Goal: Check status

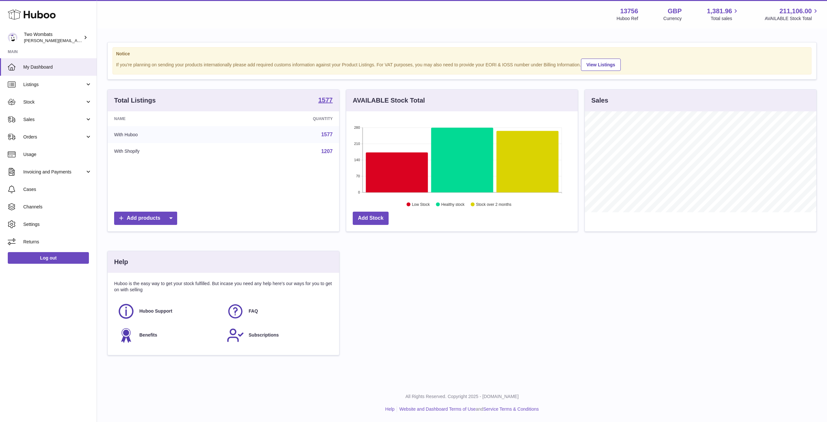
scroll to position [101, 232]
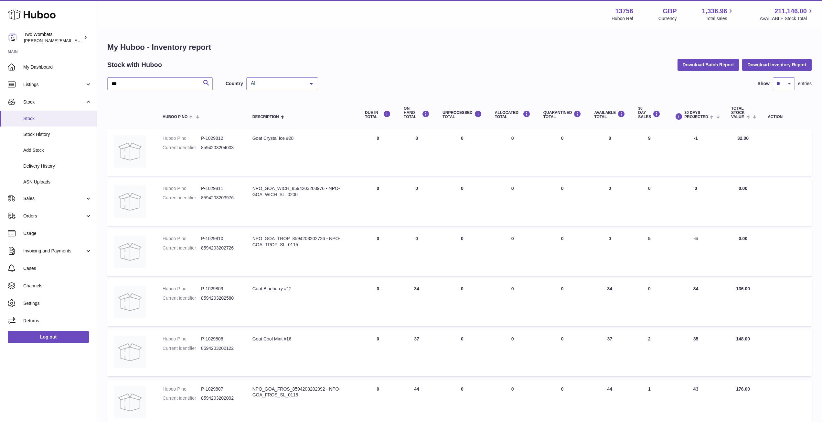
click at [52, 118] on span "Stock" at bounding box center [57, 118] width 69 height 6
click at [49, 169] on span "Delivery History" at bounding box center [57, 166] width 69 height 6
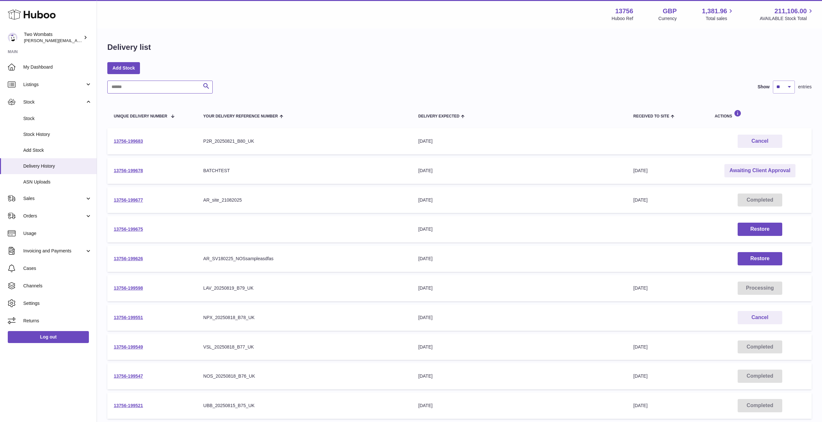
click at [160, 87] on input "text" at bounding box center [159, 87] width 105 height 13
paste input "**********"
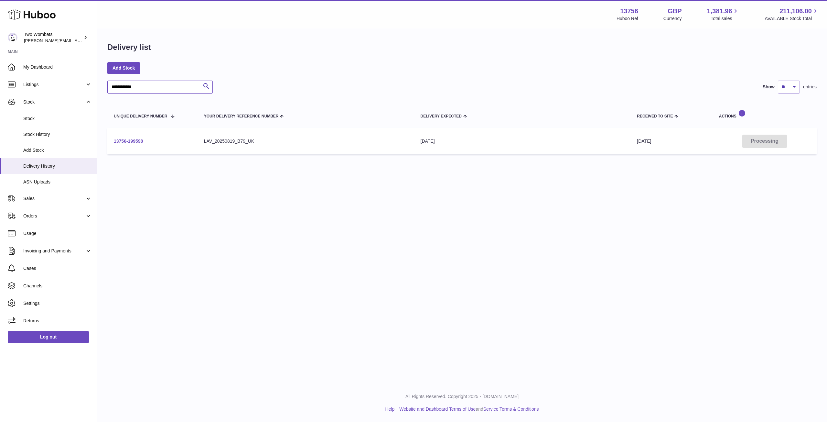
type input "**********"
click at [129, 141] on link "13756-199598" at bounding box center [128, 140] width 29 height 5
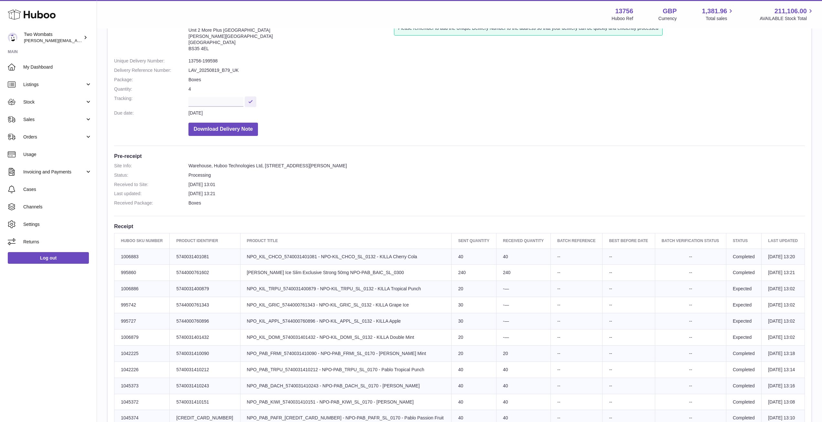
scroll to position [50, 0]
drag, startPoint x: 217, startPoint y: 59, endPoint x: 188, endPoint y: 61, distance: 29.8
click at [188, 61] on dl "Site Info: 13756-199598 Unit 2 More Plus Central Park Hudson Ave Severn Beach B…" at bounding box center [459, 81] width 691 height 118
copy dl "13756-199598"
click at [90, 115] on link "Sales" at bounding box center [48, 119] width 97 height 17
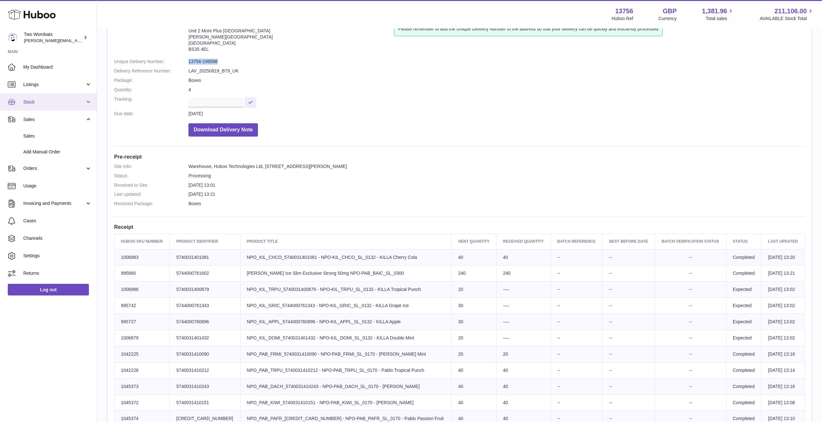
click at [87, 104] on link "Stock" at bounding box center [48, 101] width 97 height 17
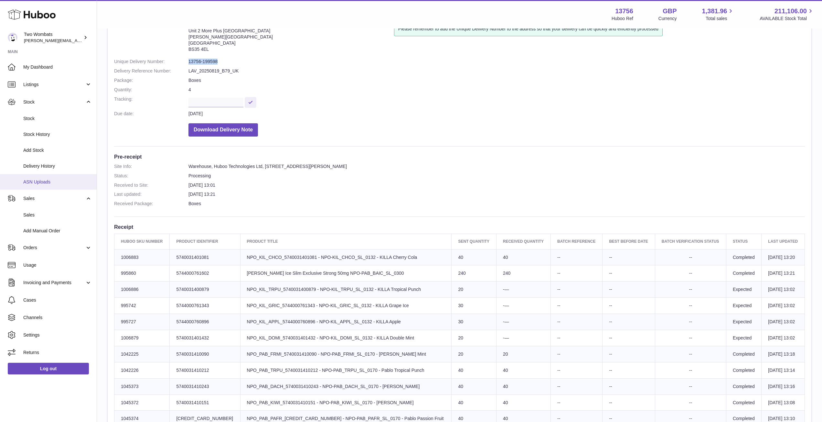
click at [55, 184] on span "ASN Uploads" at bounding box center [57, 182] width 69 height 6
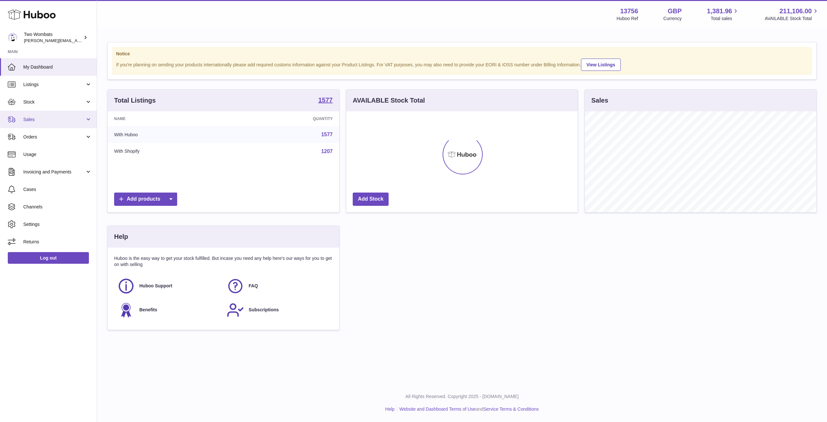
scroll to position [323265, 323135]
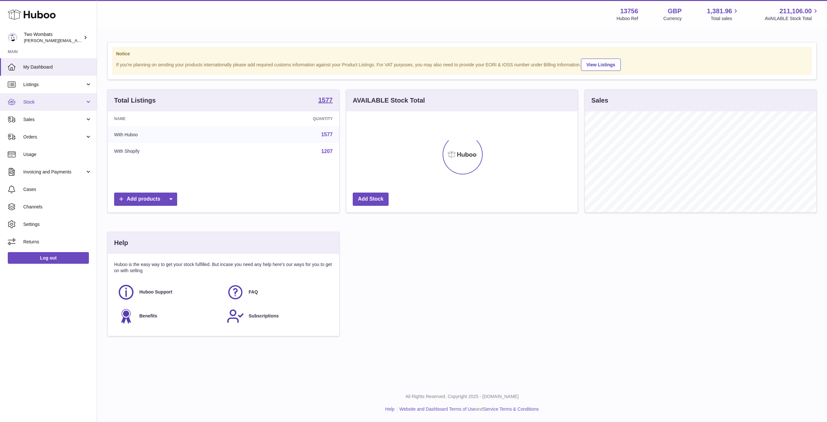
click at [89, 107] on link "Stock" at bounding box center [48, 101] width 97 height 17
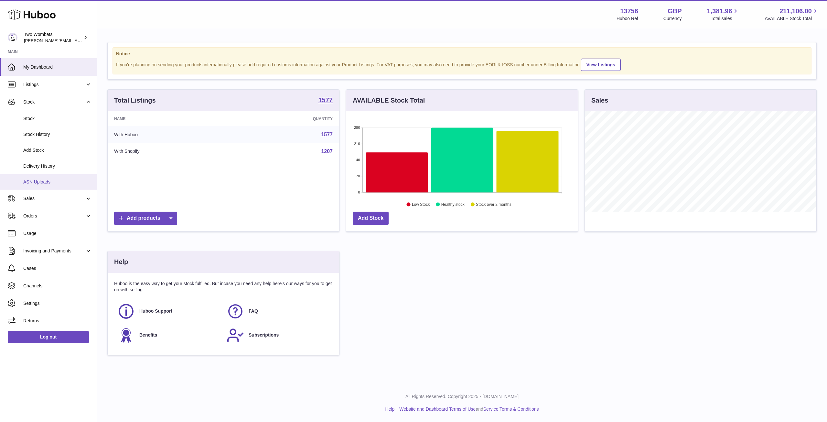
click at [76, 187] on link "ASN Uploads" at bounding box center [48, 182] width 97 height 16
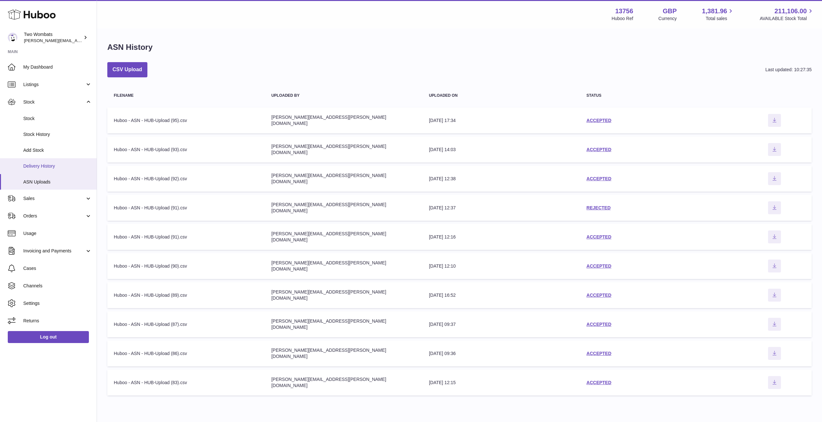
click at [55, 168] on span "Delivery History" at bounding box center [57, 166] width 69 height 6
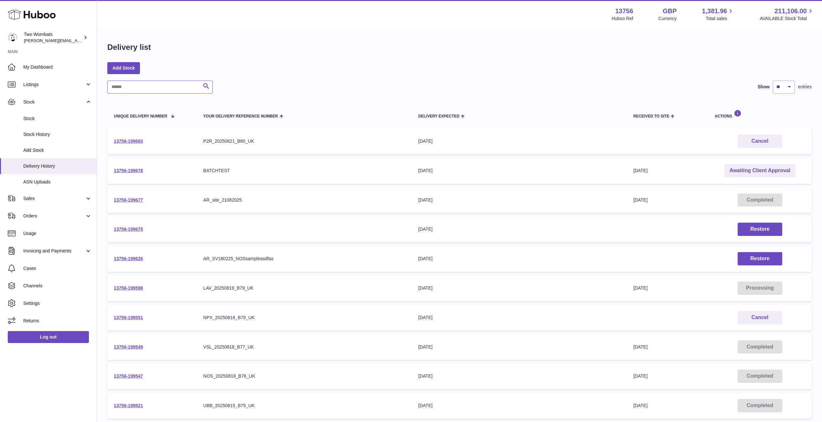
click at [137, 88] on input "text" at bounding box center [159, 87] width 105 height 13
paste input "**********"
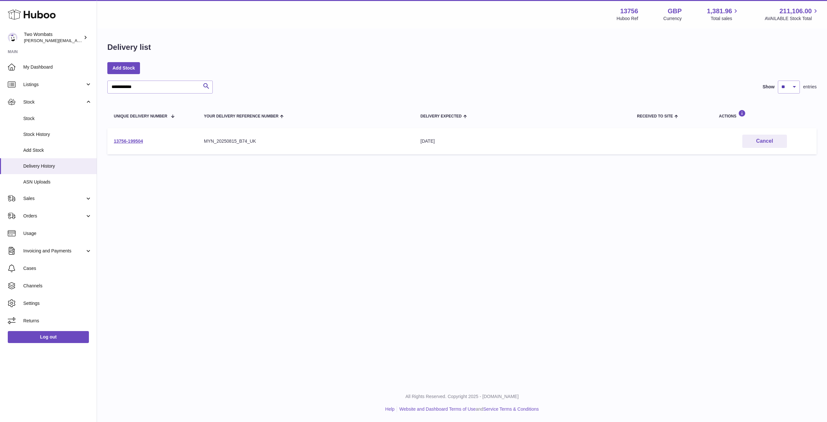
click at [133, 135] on td "13756-199504" at bounding box center [152, 141] width 90 height 26
click at [134, 147] on td "13756-199504" at bounding box center [152, 141] width 90 height 26
click at [131, 141] on link "13756-199504" at bounding box center [128, 140] width 29 height 5
drag, startPoint x: 184, startPoint y: 90, endPoint x: 103, endPoint y: 94, distance: 81.6
click at [103, 94] on div "**********" at bounding box center [462, 99] width 730 height 141
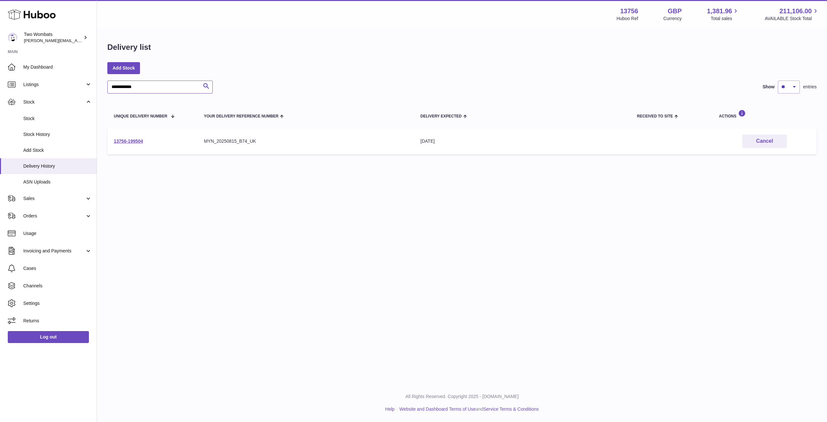
paste input "text"
type input "**********"
click at [134, 140] on link "13756-199521" at bounding box center [128, 140] width 29 height 5
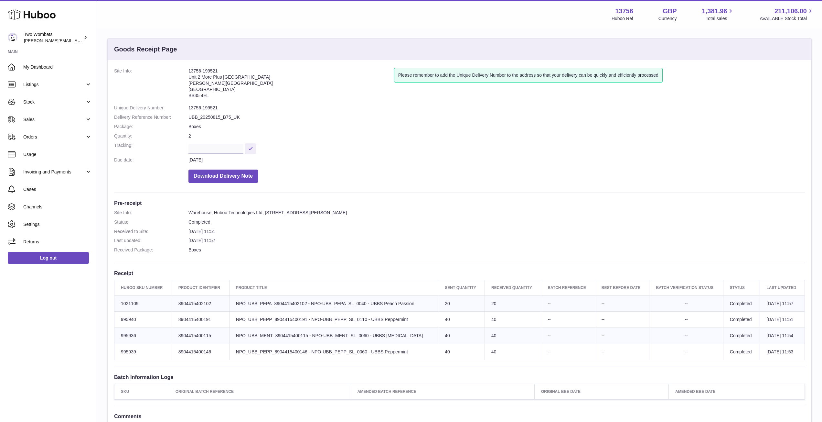
scroll to position [4, 0]
drag, startPoint x: 222, startPoint y: 107, endPoint x: 185, endPoint y: 106, distance: 36.2
click at [185, 106] on dl "Site Info: 13756-199521 Unit 2 More Plus Central Park Hudson Ave Severn Beach B…" at bounding box center [459, 127] width 691 height 118
copy dl "13756-199521"
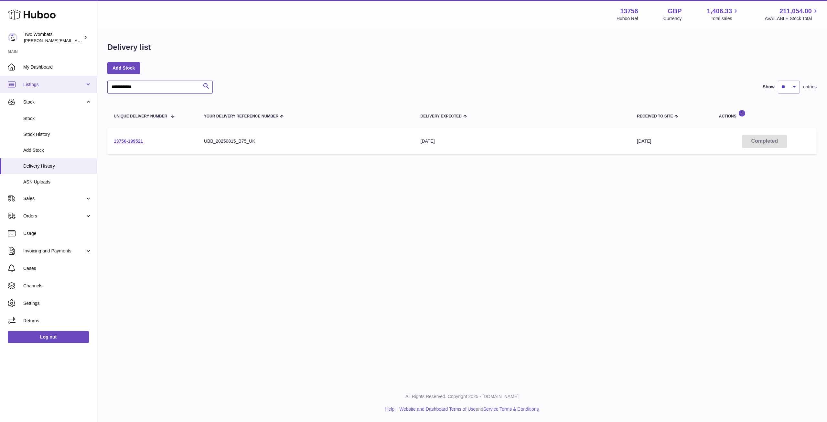
drag, startPoint x: 152, startPoint y: 84, endPoint x: 91, endPoint y: 84, distance: 61.1
click at [91, 84] on div "**********" at bounding box center [413, 211] width 827 height 422
paste input "text"
type input "**********"
click at [124, 140] on link "13756-199549" at bounding box center [128, 140] width 29 height 5
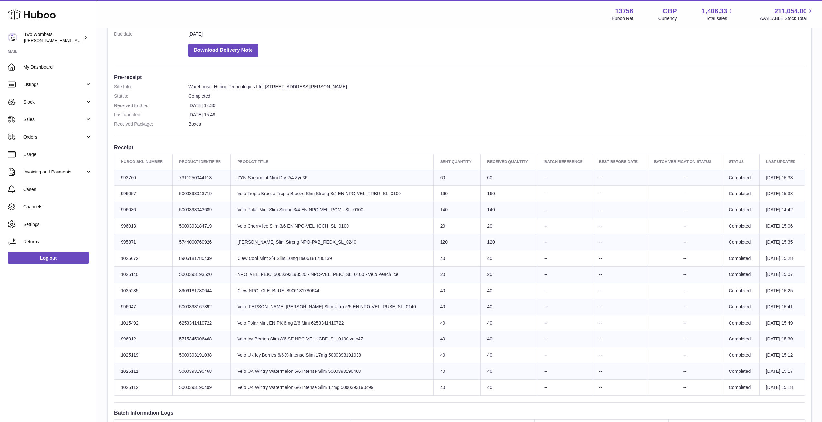
scroll to position [173, 0]
